Goal: Transaction & Acquisition: Purchase product/service

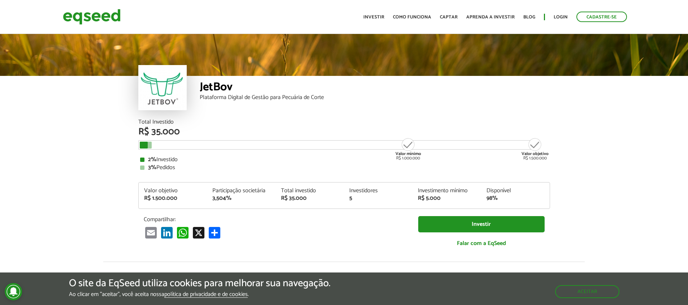
scroll to position [910, 0]
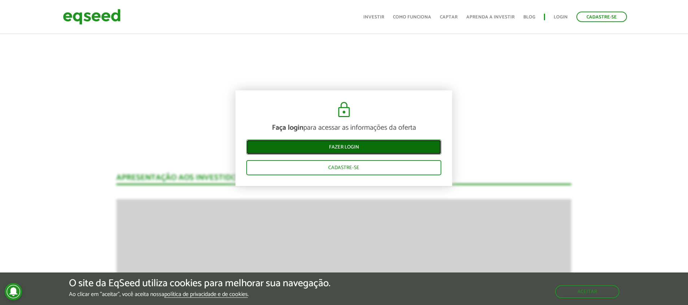
click at [312, 147] on link "Fazer login" at bounding box center [343, 146] width 195 height 15
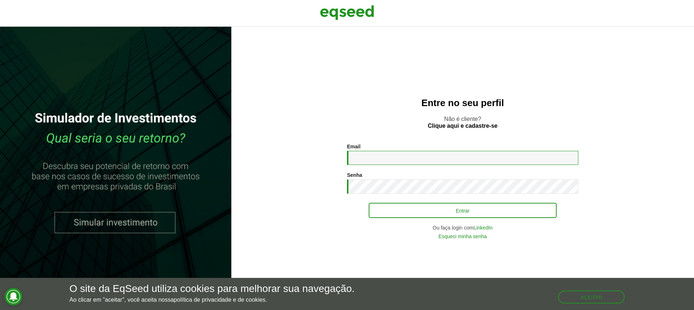
type input "**********"
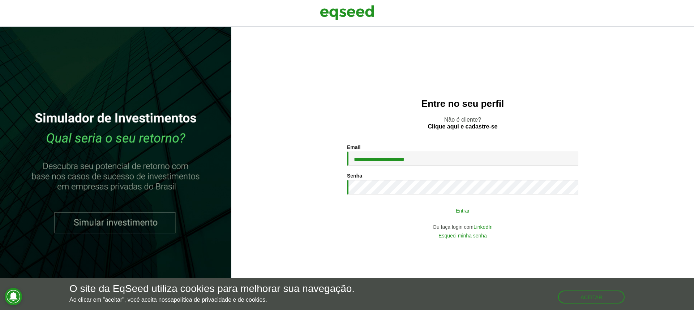
click at [423, 205] on button "Entrar" at bounding box center [462, 211] width 188 height 14
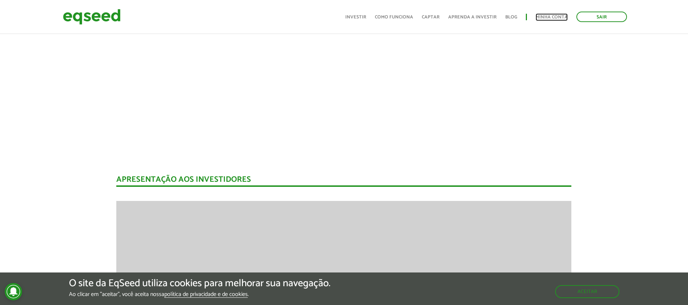
click at [553, 16] on link "Minha conta" at bounding box center [552, 17] width 32 height 5
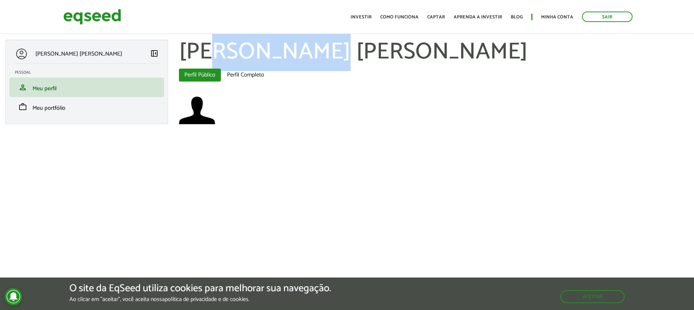
drag, startPoint x: 220, startPoint y: 53, endPoint x: 321, endPoint y: 54, distance: 101.2
click at [321, 54] on h1 "[PERSON_NAME] [PERSON_NAME]" at bounding box center [433, 52] width 509 height 25
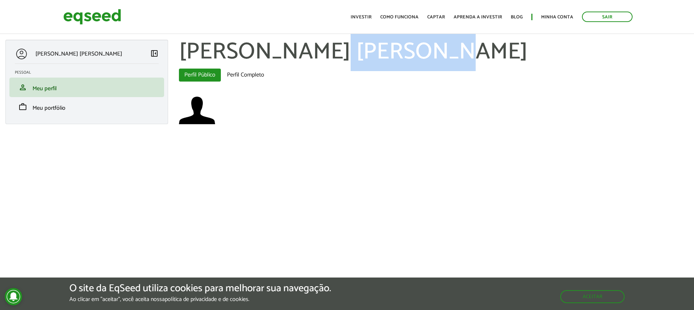
drag, startPoint x: 411, startPoint y: 54, endPoint x: 323, endPoint y: 54, distance: 88.1
click at [323, 54] on h1 "Matheus de Castro Wilke" at bounding box center [433, 52] width 509 height 25
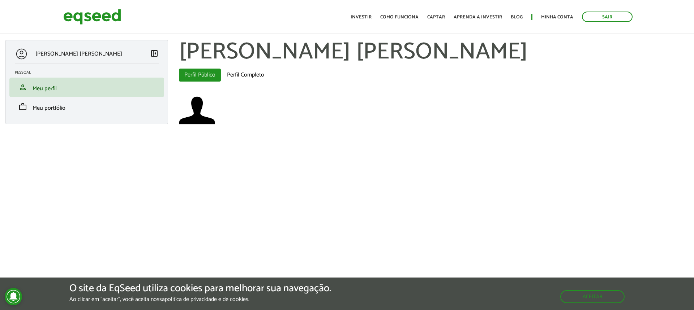
click at [351, 21] on div "Sair Toggle navigation Toggle navigation Início Investir Como funciona Captar A…" at bounding box center [347, 16] width 578 height 19
click at [368, 17] on link "Investir" at bounding box center [360, 17] width 21 height 5
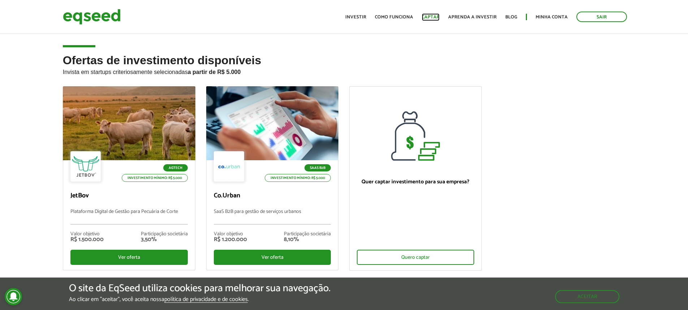
click at [436, 15] on link "Captar" at bounding box center [431, 17] width 18 height 5
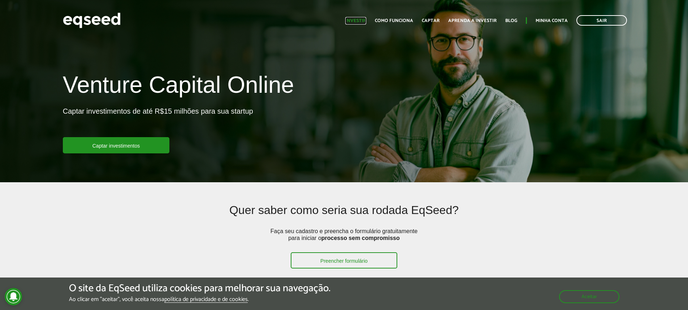
click at [366, 18] on link "Investir" at bounding box center [355, 20] width 21 height 5
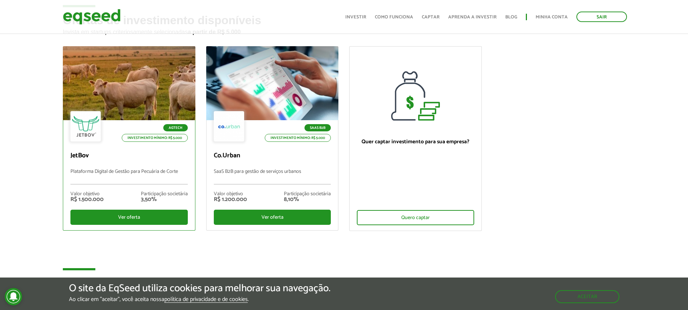
scroll to position [36, 0]
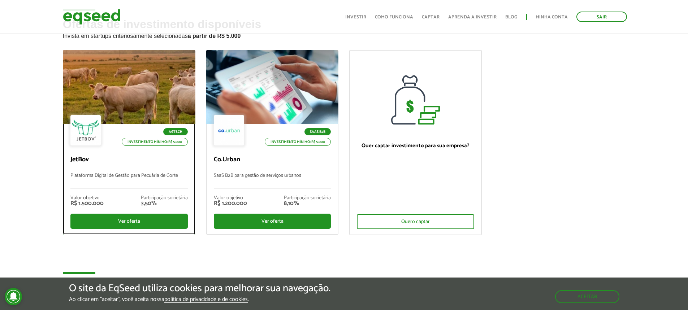
click at [145, 108] on div at bounding box center [128, 87] width 159 height 89
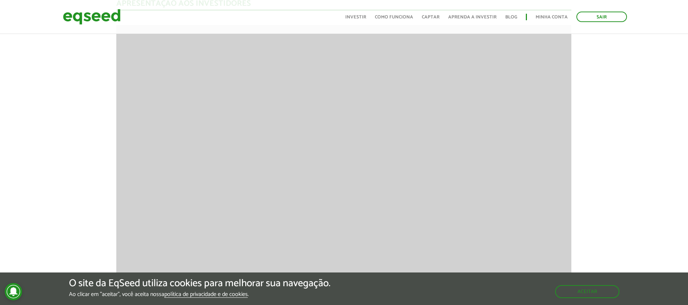
scroll to position [975, 0]
click at [591, 294] on button "Aceitar" at bounding box center [588, 291] width 63 height 12
